Goal: Task Accomplishment & Management: Use online tool/utility

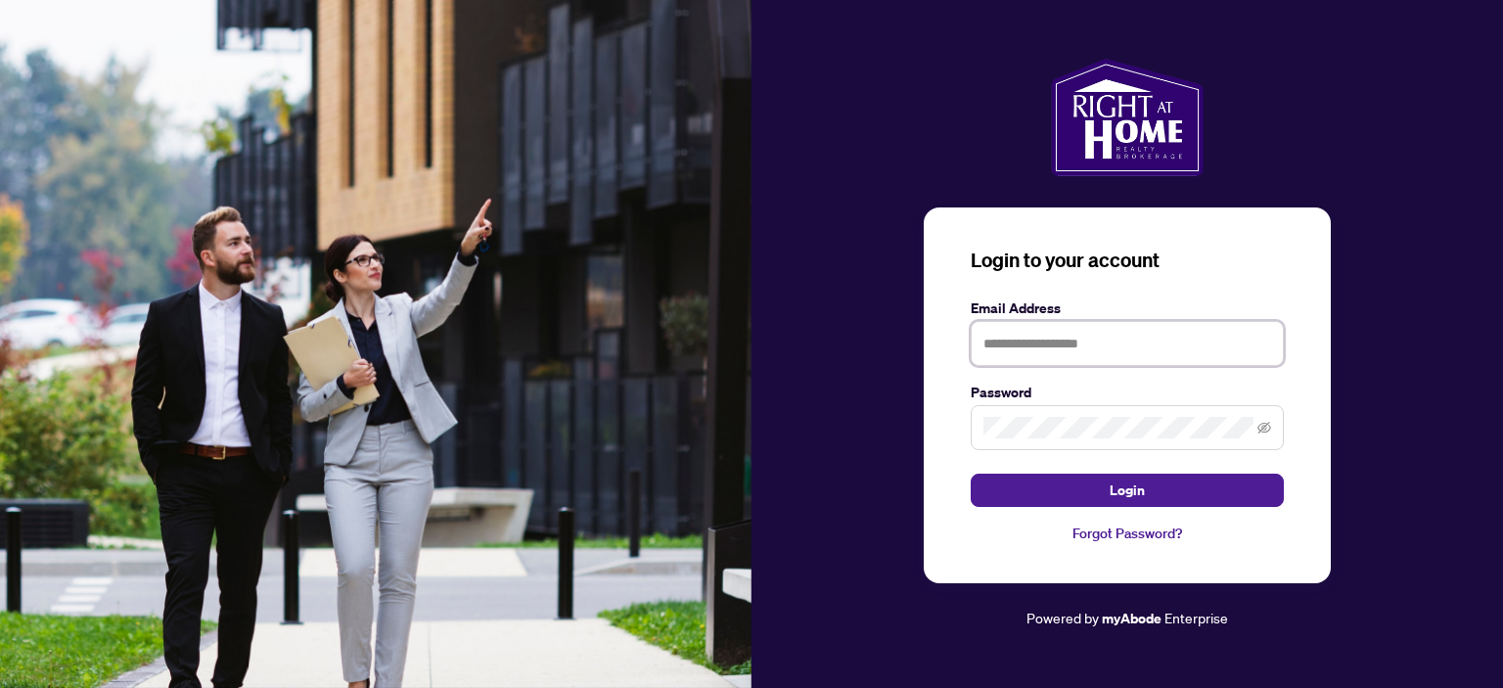
drag, startPoint x: 1195, startPoint y: 355, endPoint x: 1182, endPoint y: 362, distance: 14.4
click at [1195, 355] on input "text" at bounding box center [1126, 343] width 313 height 45
type input "**********"
click at [970, 473] on button "Login" at bounding box center [1126, 489] width 313 height 33
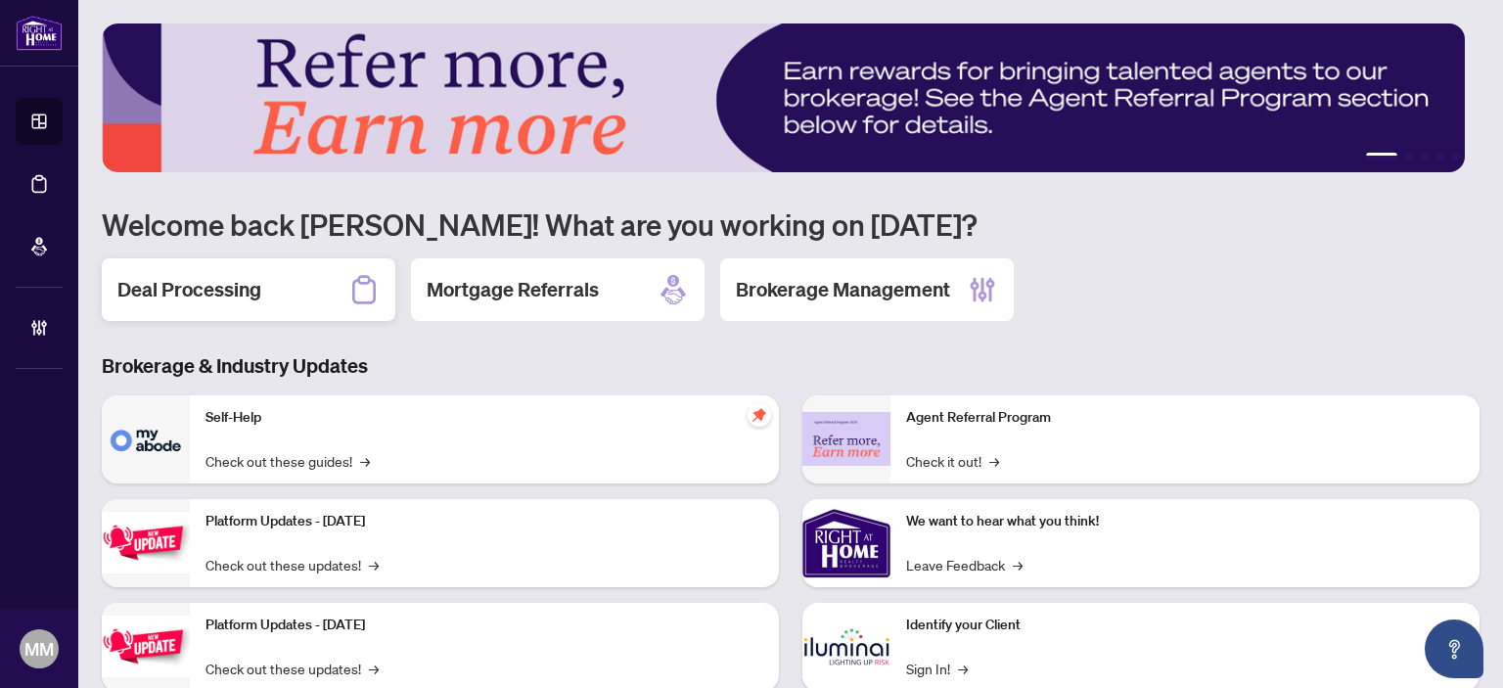
click at [221, 308] on div "Deal Processing" at bounding box center [248, 289] width 293 height 63
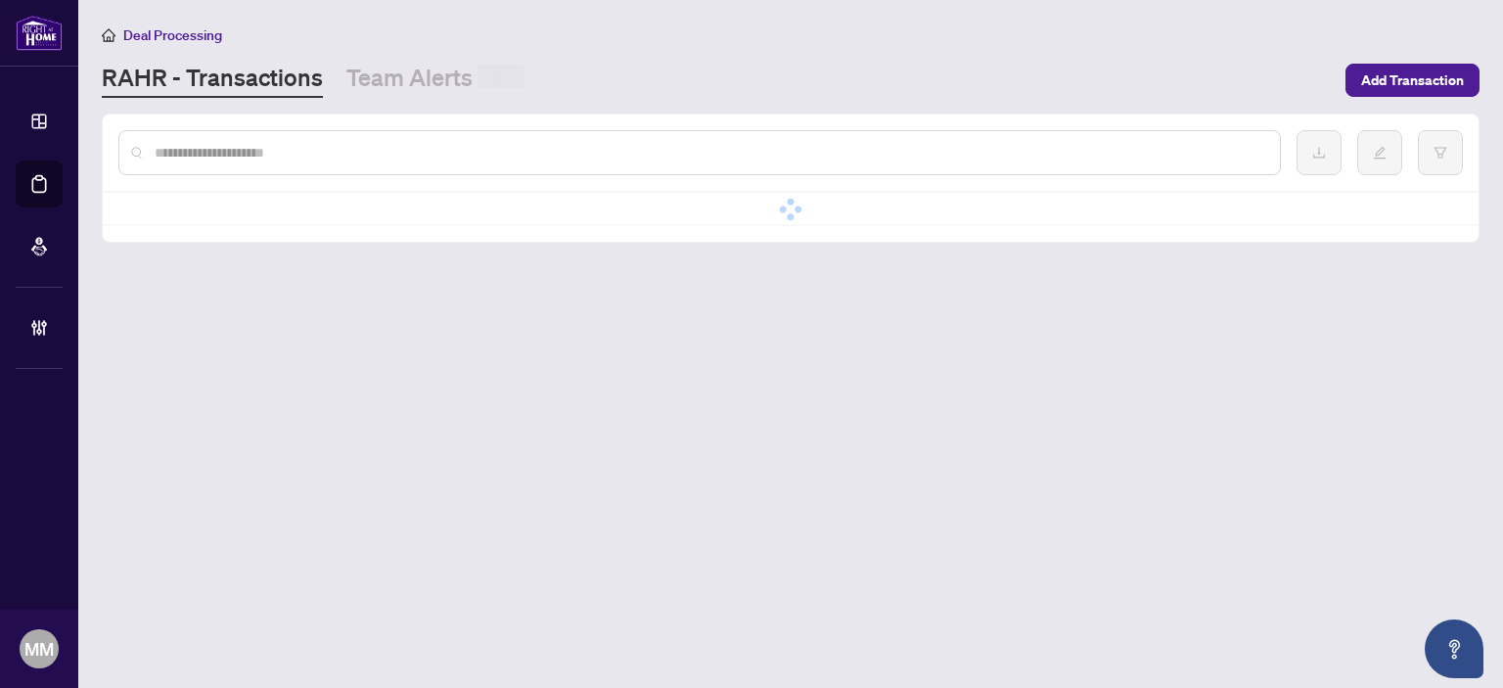
click at [517, 136] on div at bounding box center [699, 152] width 1162 height 45
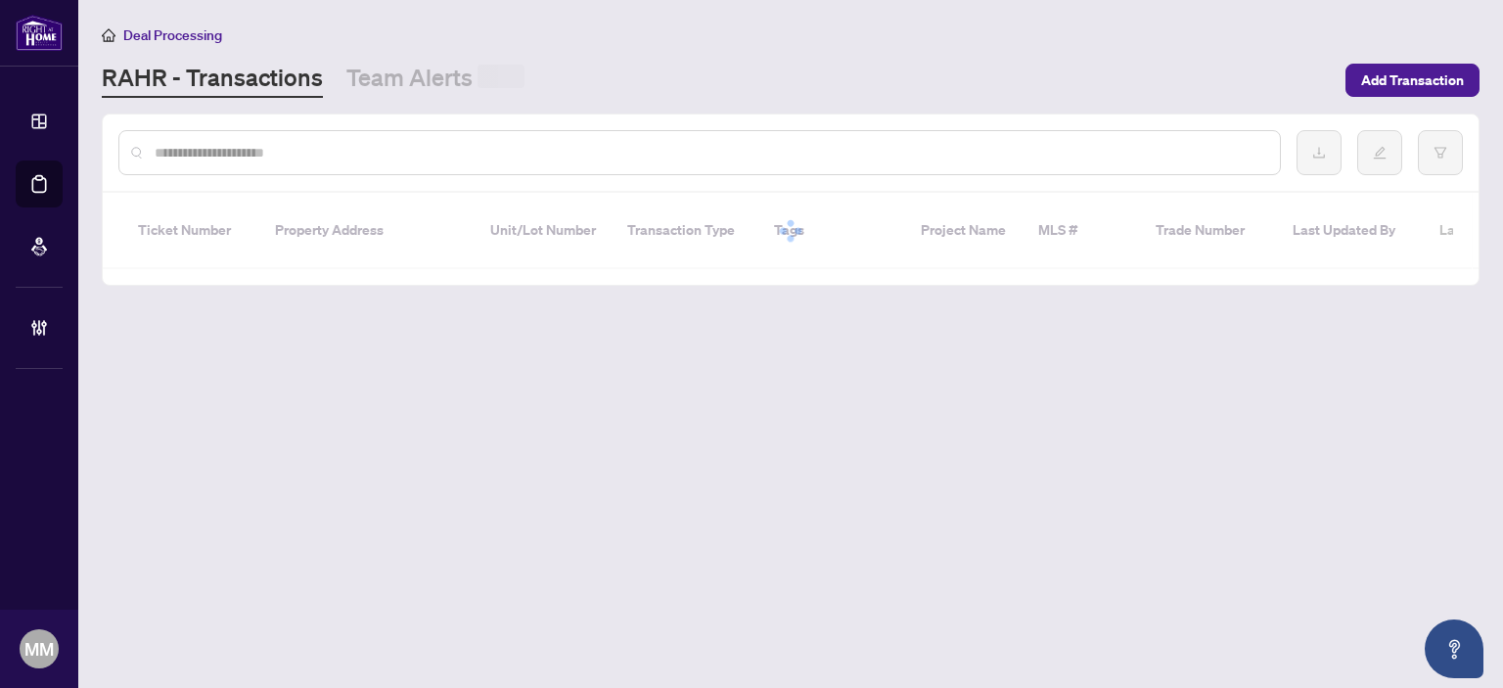
click at [490, 157] on input "text" at bounding box center [709, 153] width 1109 height 22
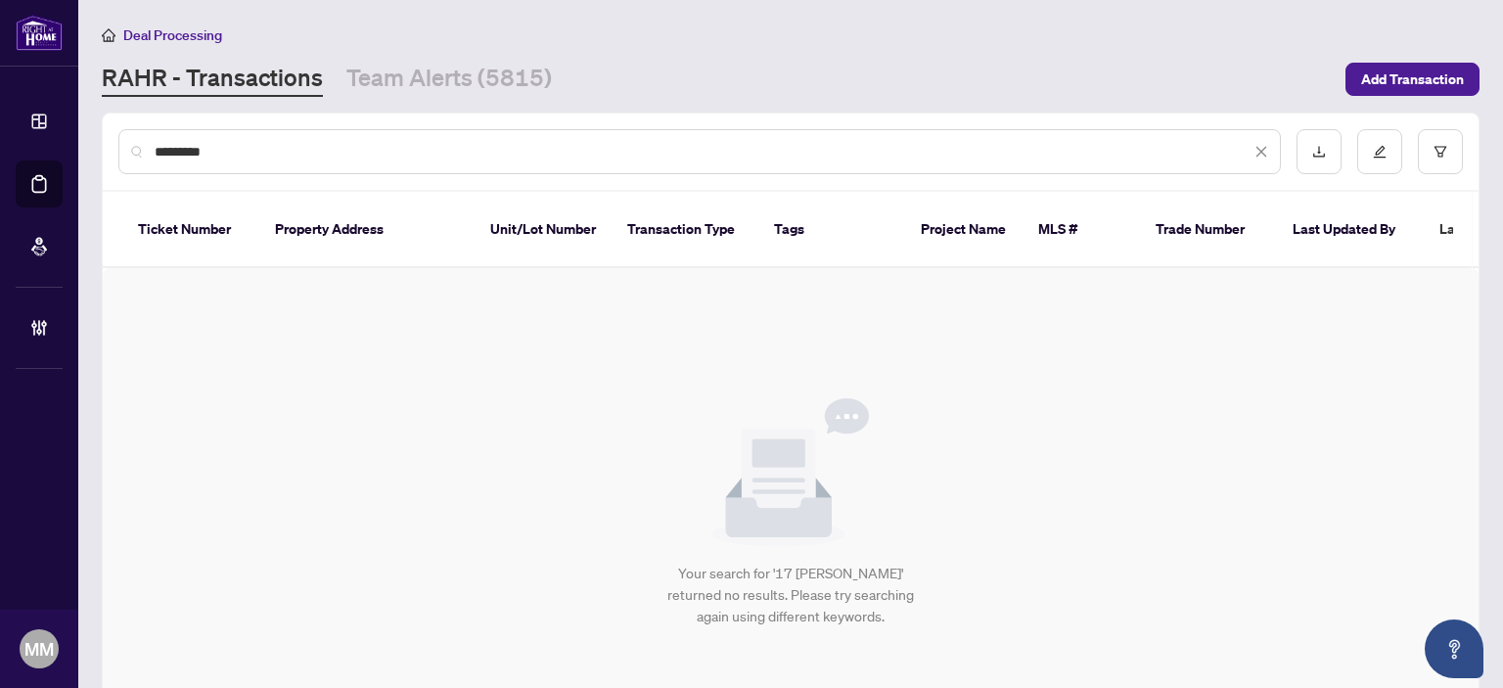
click at [160, 134] on div "*********" at bounding box center [699, 151] width 1162 height 45
click at [167, 145] on input "*********" at bounding box center [703, 152] width 1096 height 22
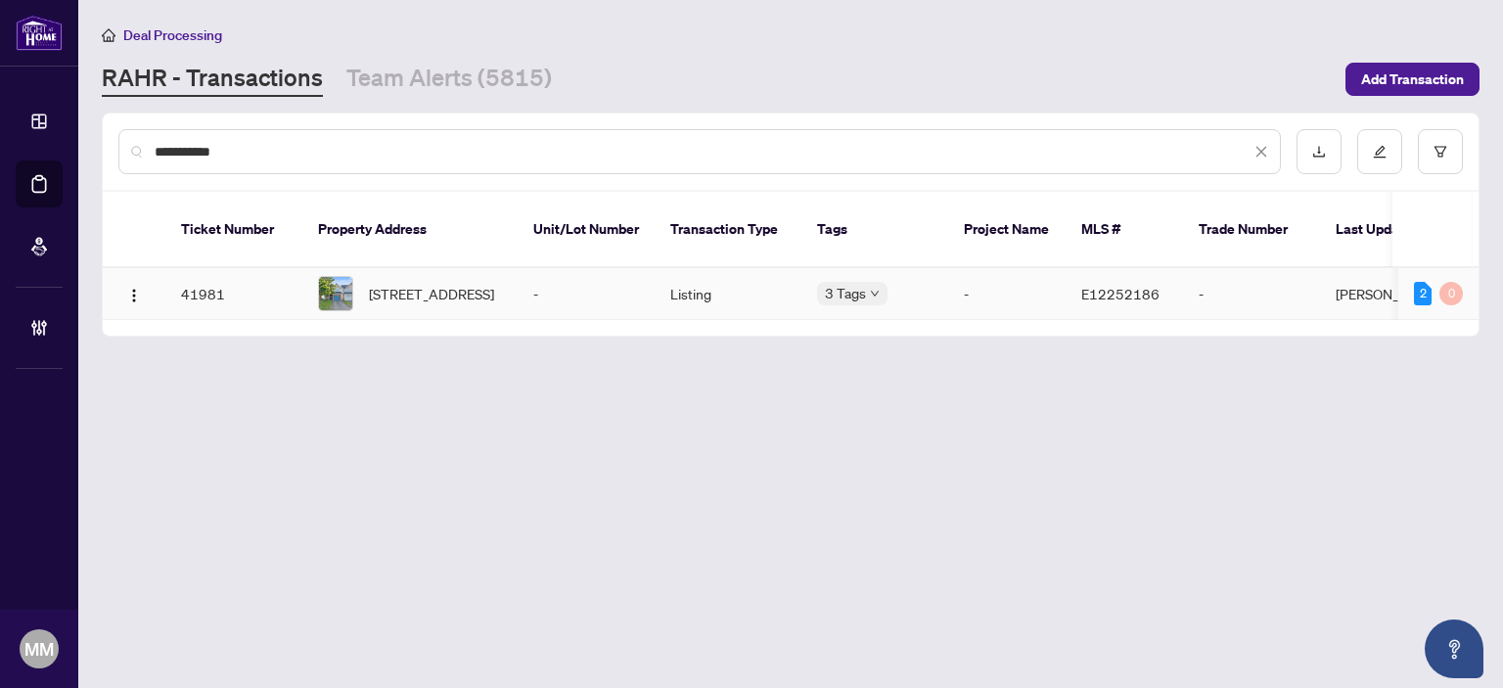
type input "**********"
click at [494, 283] on span "[STREET_ADDRESS]" at bounding box center [431, 294] width 125 height 22
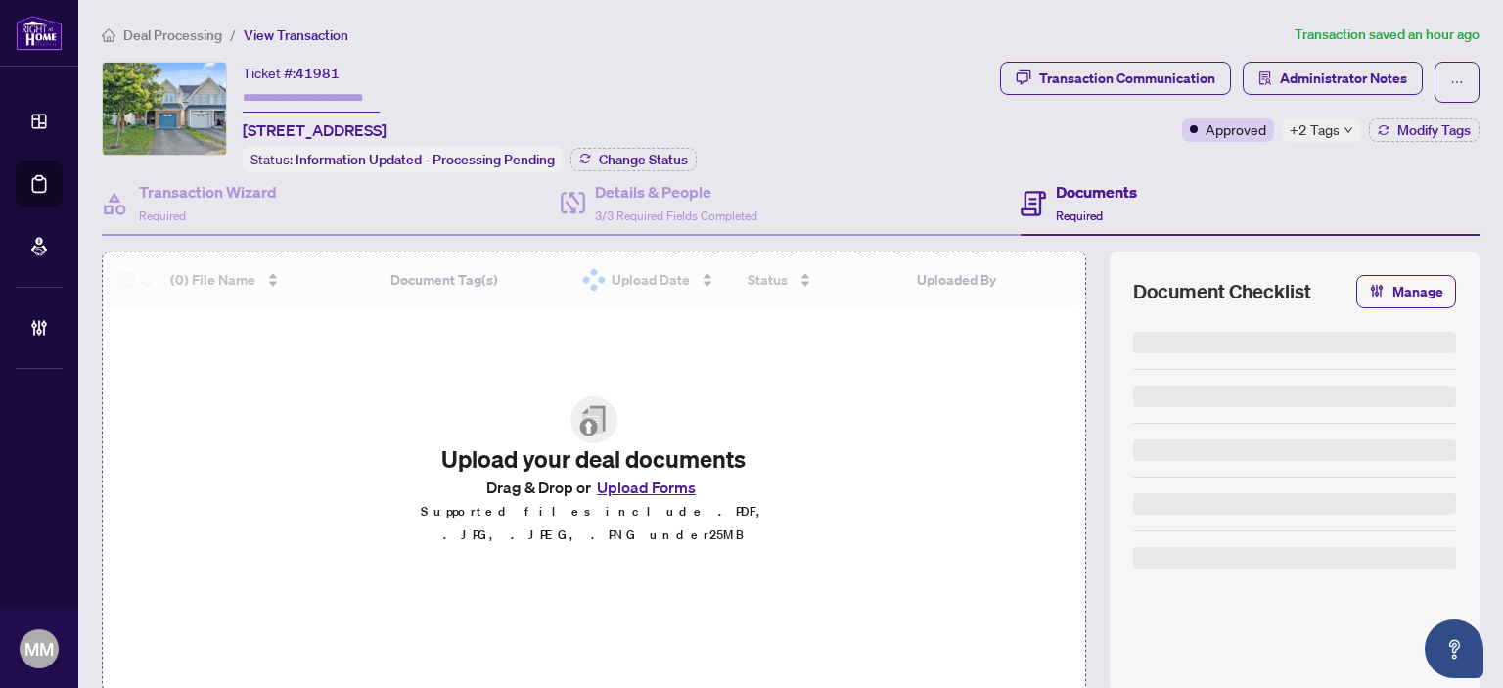
click at [1309, 134] on span "+2 Tags" at bounding box center [1314, 129] width 50 height 23
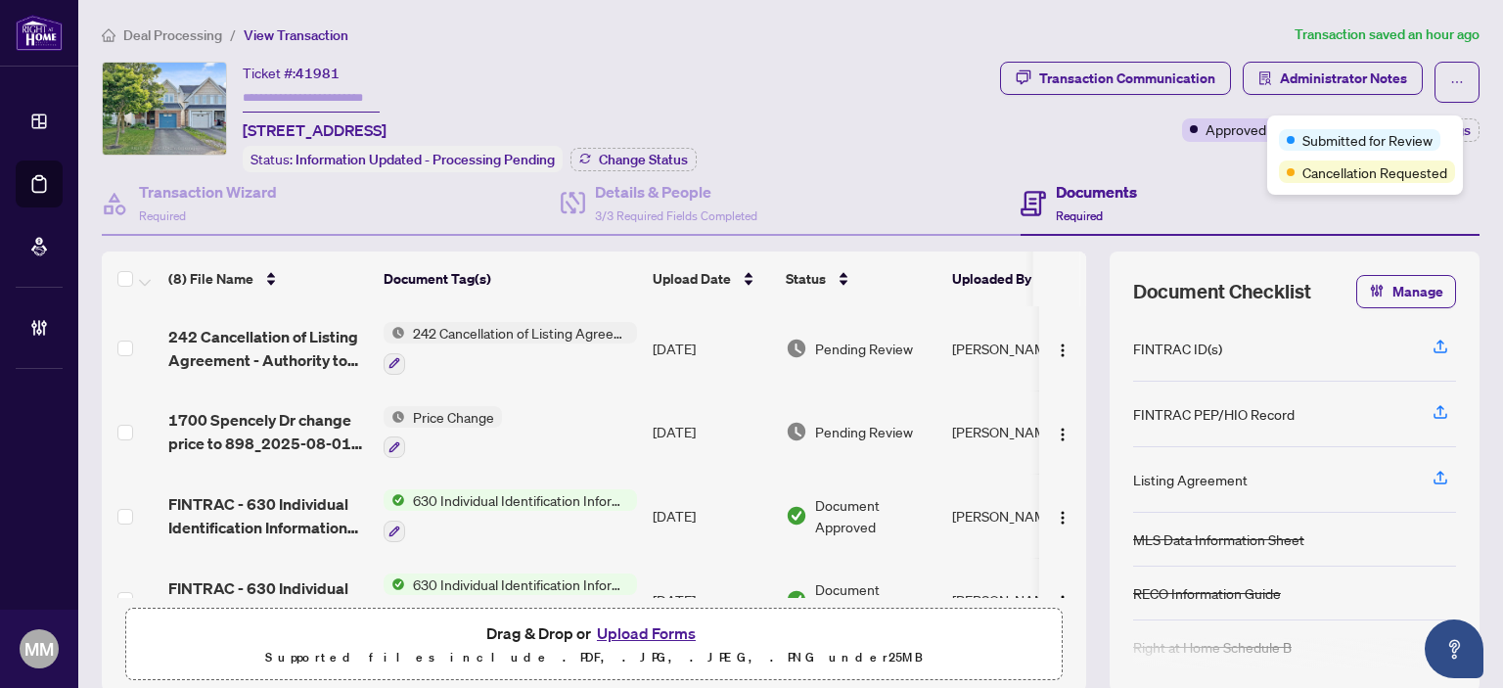
click at [911, 149] on div "Ticket #: 41981 [STREET_ADDRESS] Status: Information Updated - Processing Pendi…" at bounding box center [547, 117] width 890 height 111
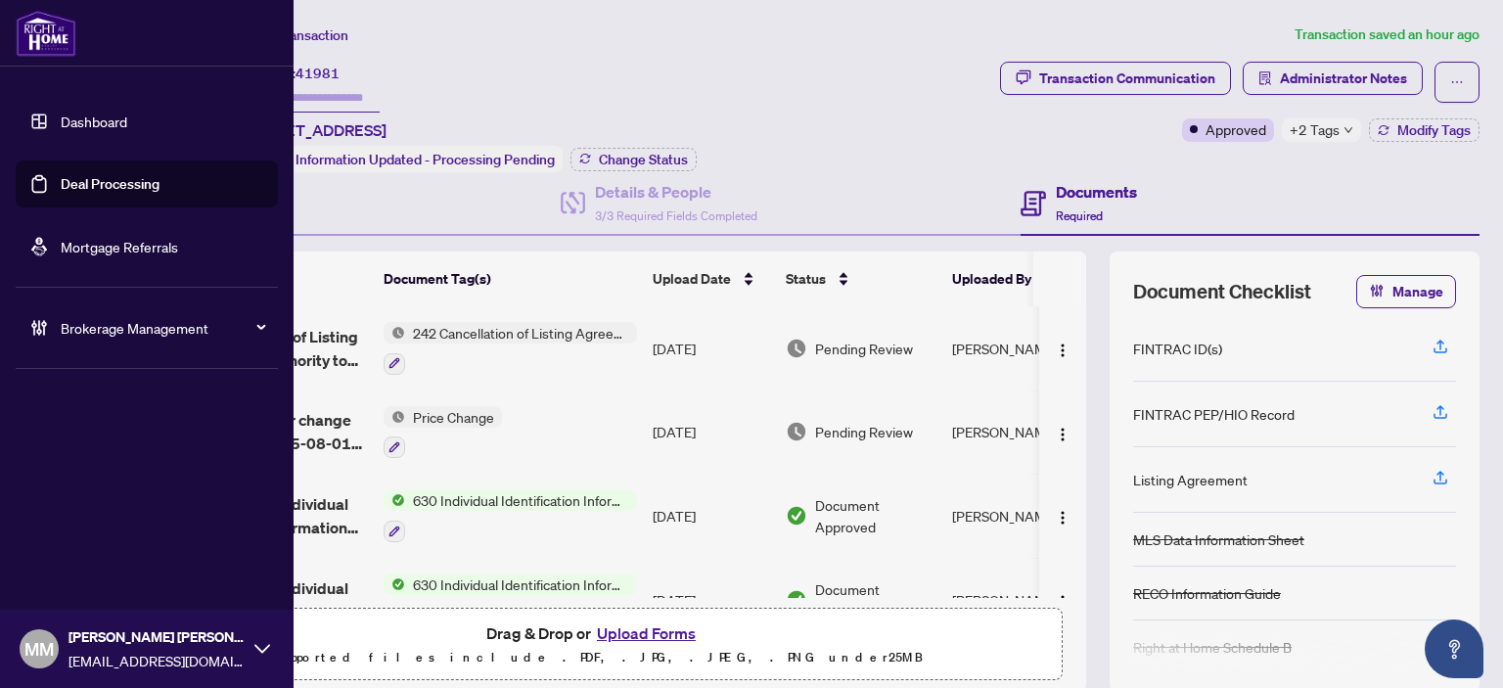
click at [64, 187] on link "Deal Processing" at bounding box center [110, 184] width 99 height 18
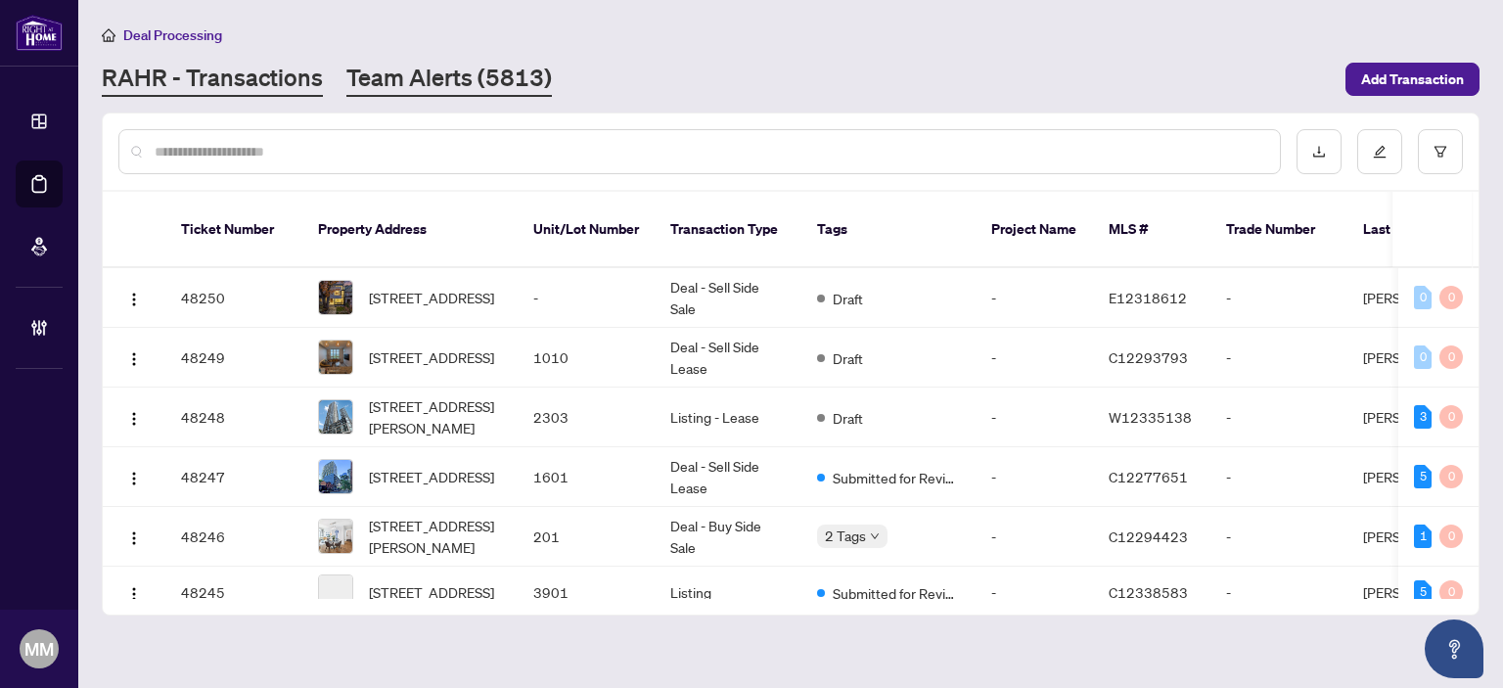
click at [425, 90] on link "Team Alerts (5813)" at bounding box center [448, 79] width 205 height 35
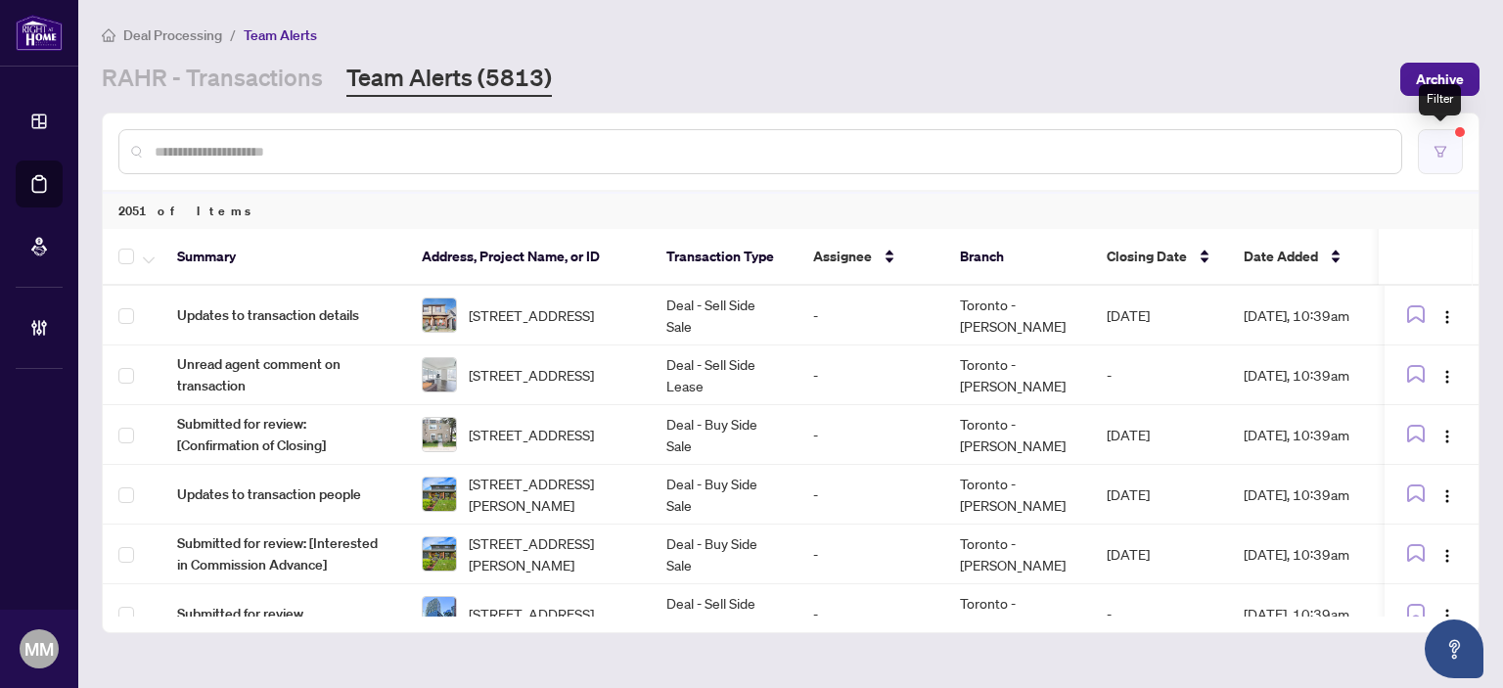
click at [1444, 148] on icon "filter" at bounding box center [1440, 151] width 12 height 11
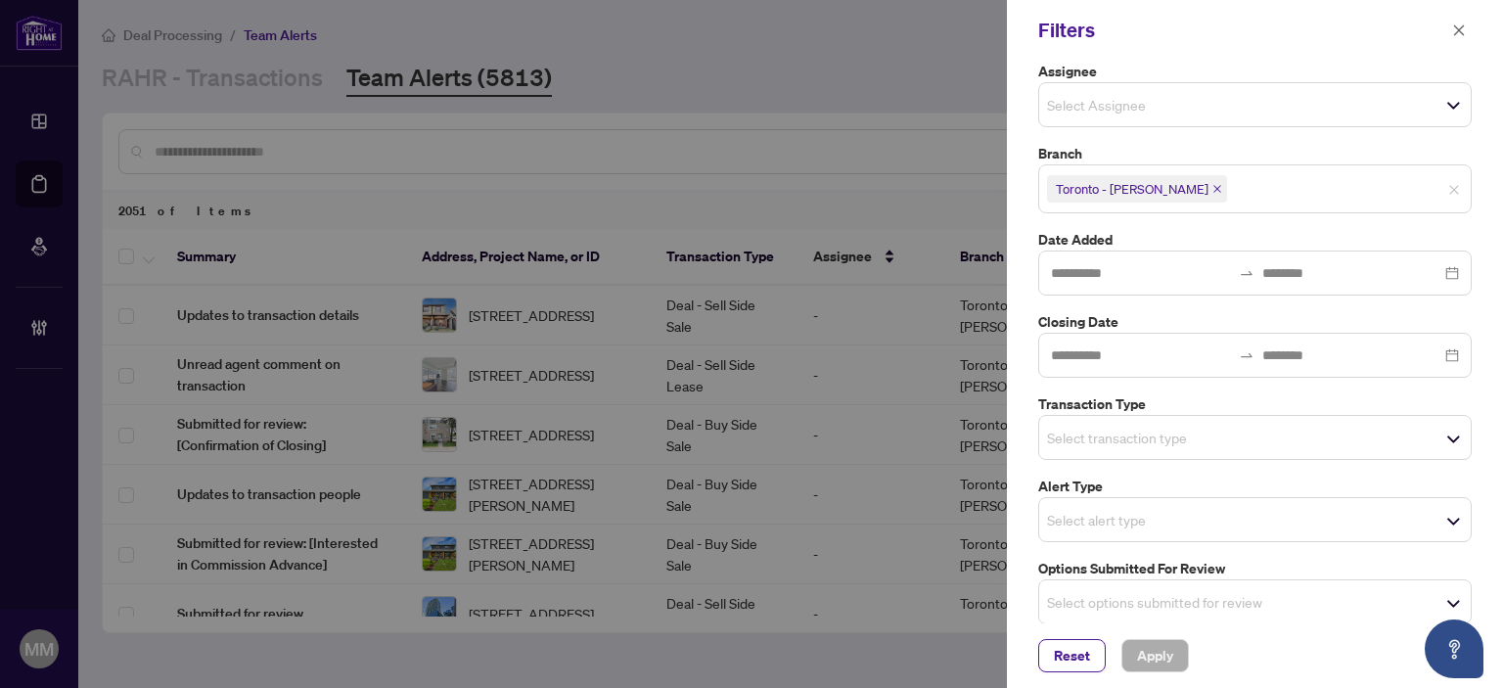
scroll to position [168, 0]
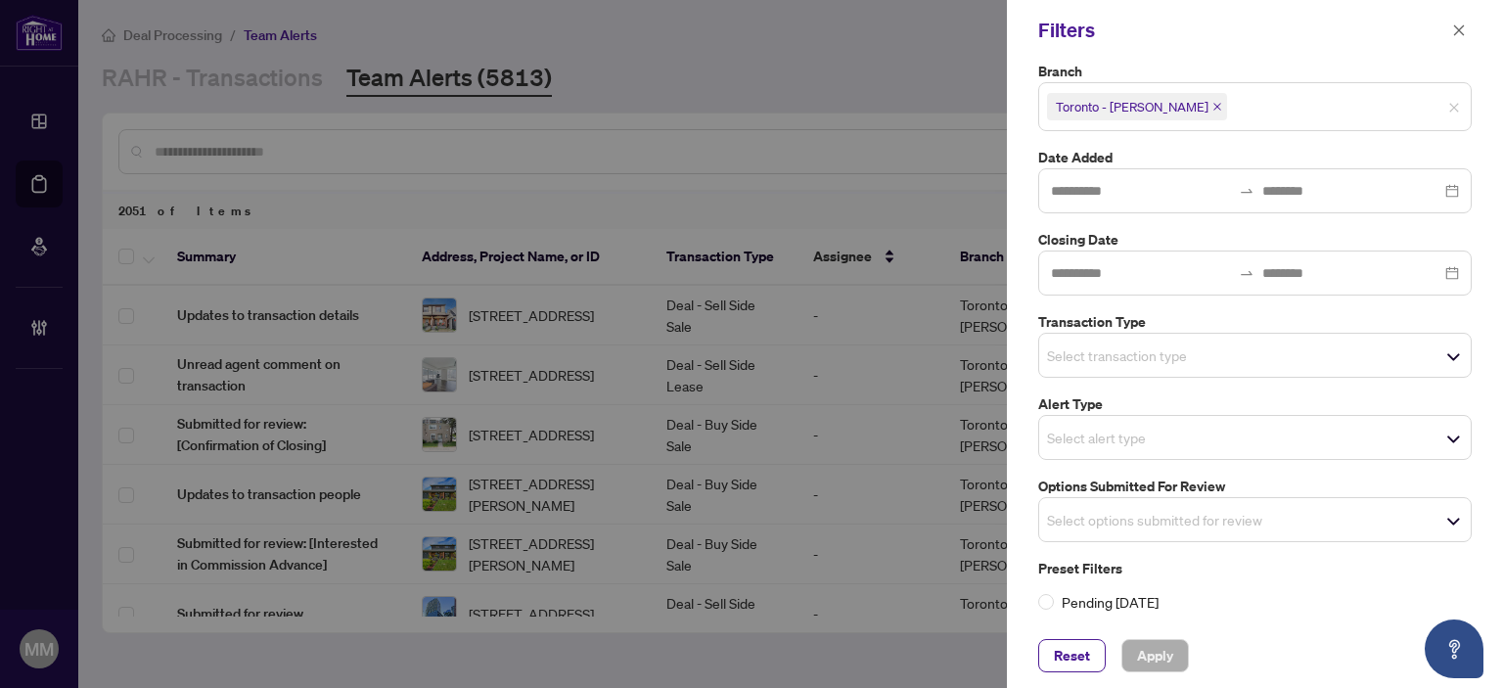
click at [1212, 343] on span "Select transaction type" at bounding box center [1254, 354] width 431 height 27
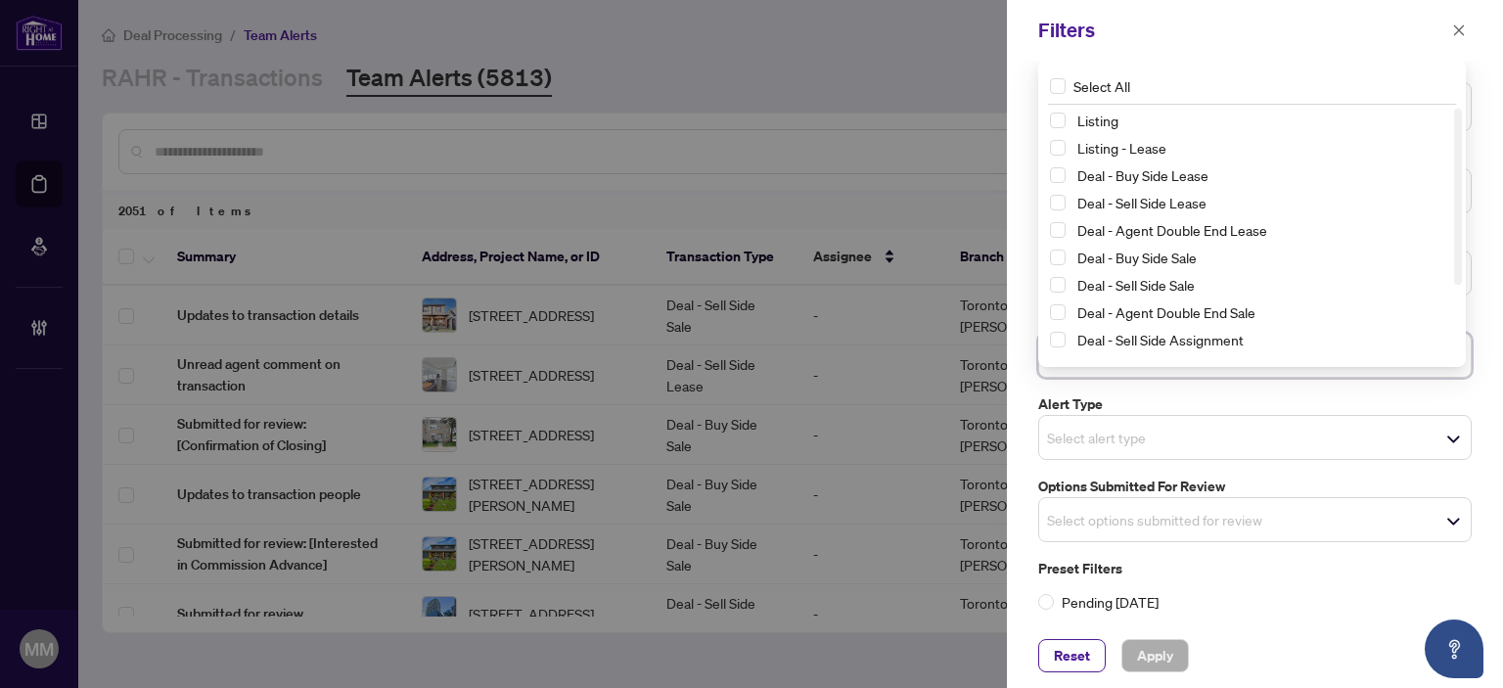
click at [1225, 500] on div "Select options submitted for review" at bounding box center [1254, 519] width 433 height 45
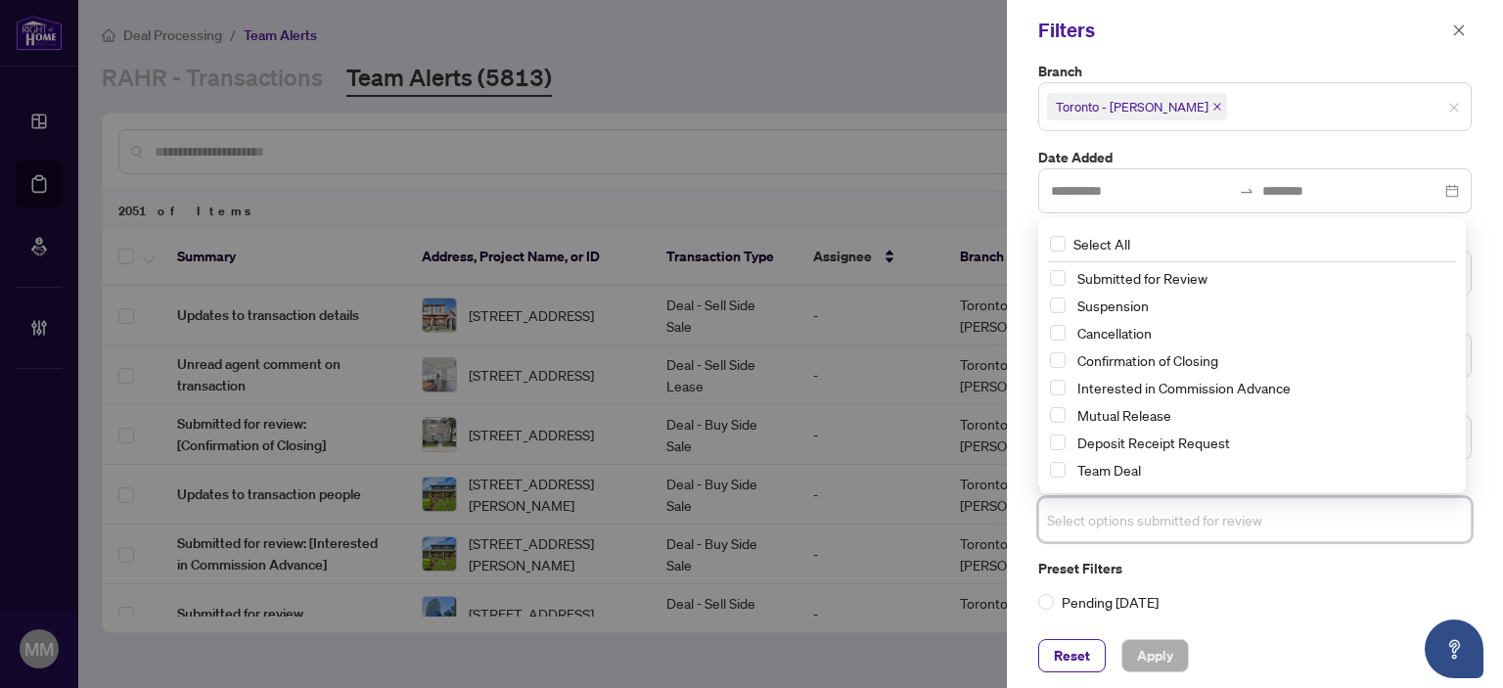
click at [1230, 315] on div "Suspension" at bounding box center [1252, 304] width 404 height 23
click at [1229, 328] on span "Cancellation" at bounding box center [1261, 332] width 384 height 23
click at [1140, 653] on span "Apply" at bounding box center [1155, 655] width 36 height 31
